Goal: Book appointment/travel/reservation

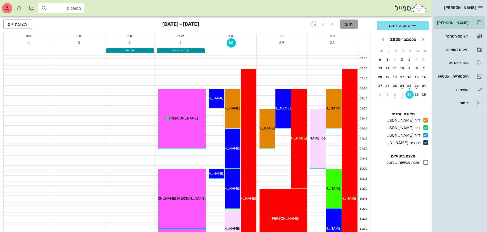
click at [350, 23] on span "היום" at bounding box center [348, 24] width 9 height 5
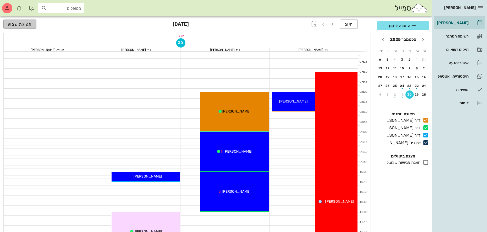
click at [27, 23] on span "תצוגת שבוע" at bounding box center [20, 24] width 24 height 5
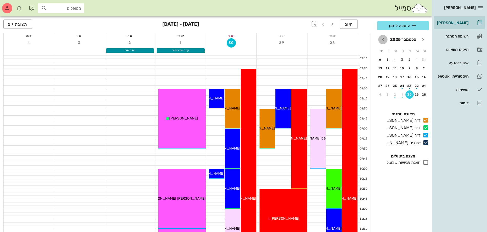
click at [381, 40] on icon "חודש הבא" at bounding box center [383, 39] width 6 height 6
click at [382, 38] on icon "חודש הבא" at bounding box center [383, 39] width 6 height 6
click at [398, 26] on span "הוספה ליומן" at bounding box center [402, 26] width 43 height 6
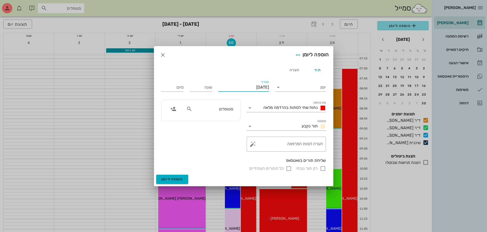
click at [261, 87] on input "[DATE]" at bounding box center [243, 87] width 51 height 8
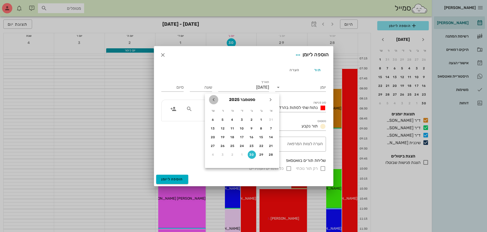
click at [216, 100] on icon "חודש הבא" at bounding box center [214, 99] width 6 height 6
click at [233, 137] on div "13" at bounding box center [232, 137] width 8 height 4
type input "[DATE]"
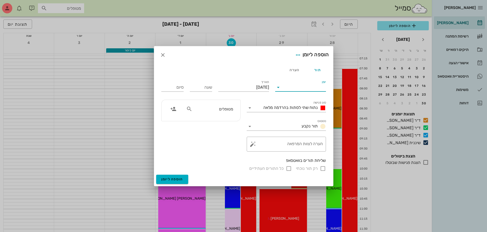
click at [295, 86] on input "יומן" at bounding box center [304, 87] width 44 height 8
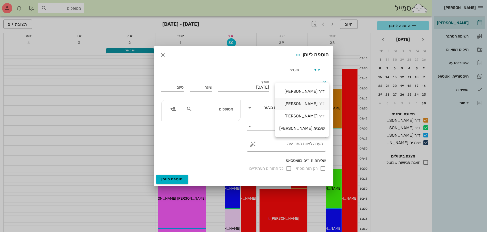
click at [303, 105] on div "ד״ר [PERSON_NAME]" at bounding box center [301, 103] width 45 height 5
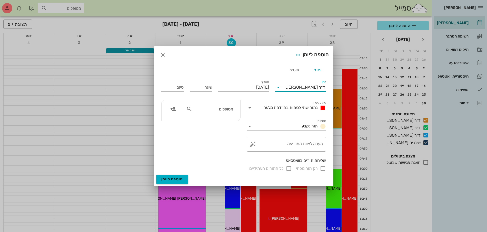
click at [301, 106] on span "נתוח שתי לסתות בהרדמה מלאה" at bounding box center [290, 107] width 54 height 5
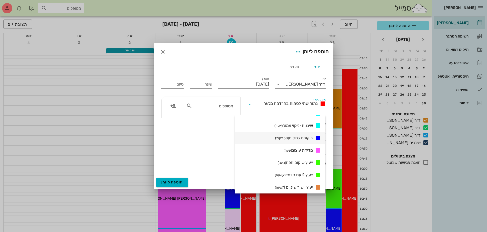
scroll to position [321, 0]
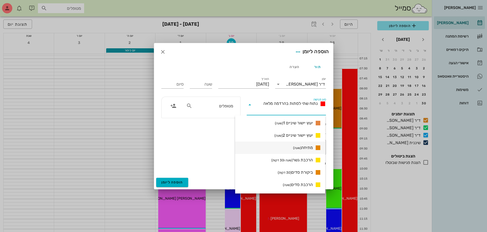
click at [302, 147] on span "מתיחה (שעה)" at bounding box center [303, 147] width 20 height 6
type input "01:00"
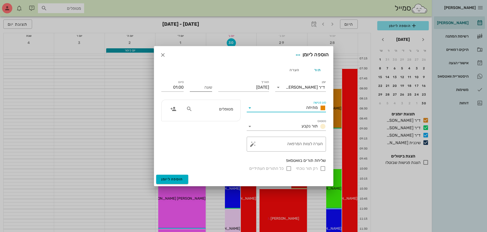
click at [206, 84] on div "שעה" at bounding box center [201, 87] width 22 height 8
type input "08:00"
type input "09:00"
click at [207, 107] on input "מטופלים" at bounding box center [212, 108] width 39 height 7
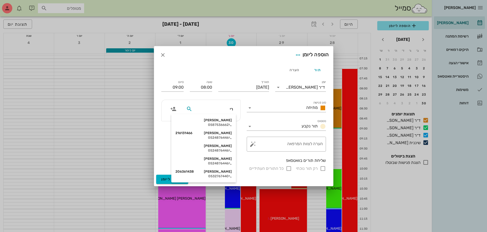
type input "[PERSON_NAME]"
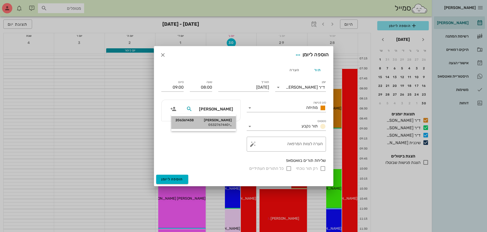
click at [220, 121] on div "[PERSON_NAME] 206361438" at bounding box center [203, 120] width 56 height 4
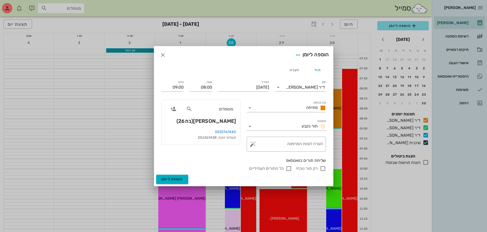
click at [322, 168] on input "רק תור נוכחי" at bounding box center [323, 168] width 6 height 6
checkbox input "false"
click at [172, 179] on span "הוספה ליומן" at bounding box center [172, 179] width 22 height 4
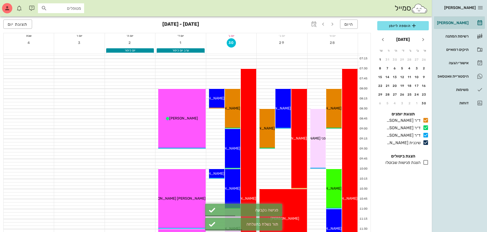
click at [366, 23] on div "היום [DATE] - [DATE] תצוגת יום" at bounding box center [187, 24] width 368 height 16
